Goal: Information Seeking & Learning: Stay updated

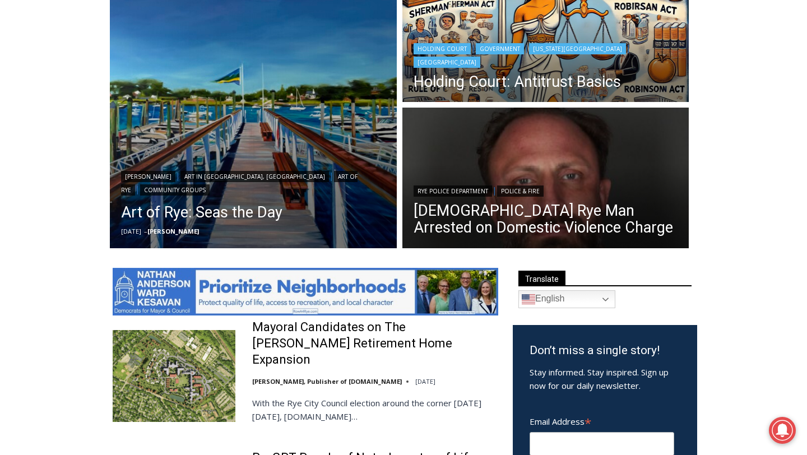
scroll to position [355, 0]
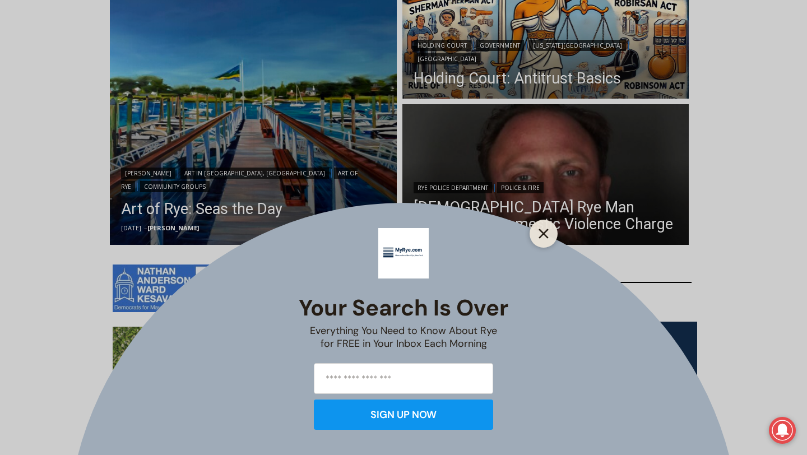
click at [546, 240] on button "Close" at bounding box center [544, 234] width 16 height 16
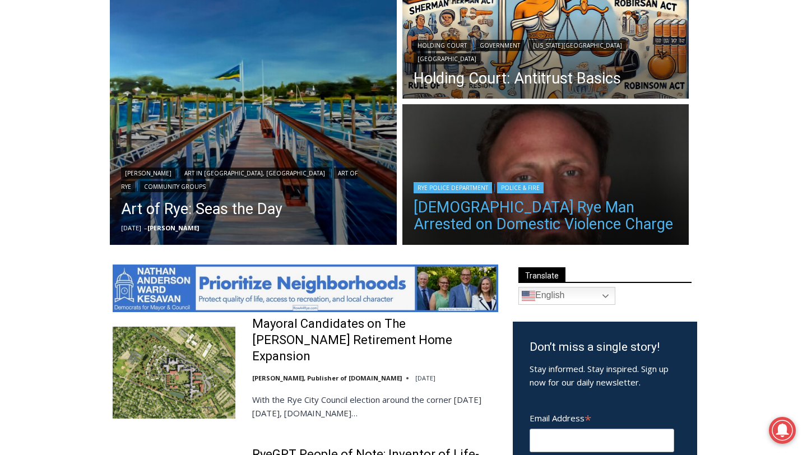
click at [549, 224] on link "[DEMOGRAPHIC_DATA] Rye Man Arrested on Domestic Violence Charge" at bounding box center [546, 216] width 265 height 34
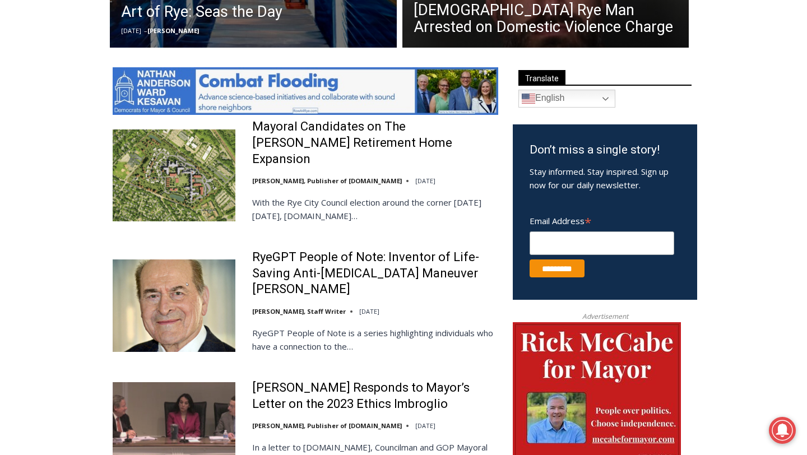
scroll to position [544, 0]
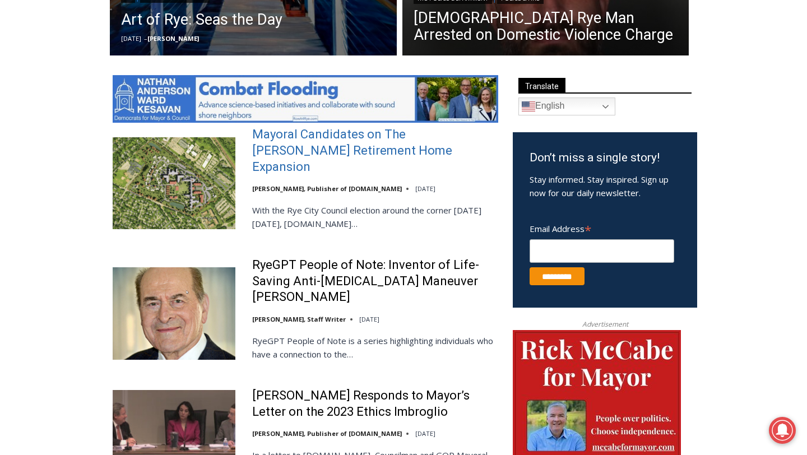
click at [358, 149] on link "Mayoral Candidates on The [PERSON_NAME] Retirement Home Expansion" at bounding box center [375, 151] width 246 height 48
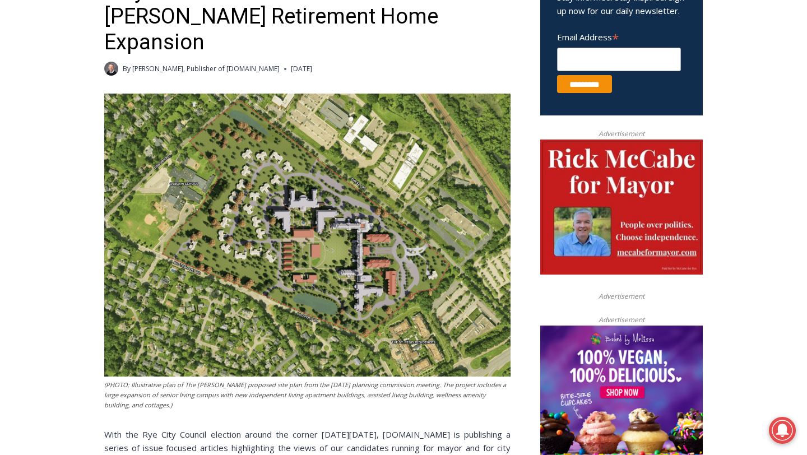
scroll to position [438, 0]
